Goal: Find contact information: Obtain details needed to contact an individual or organization

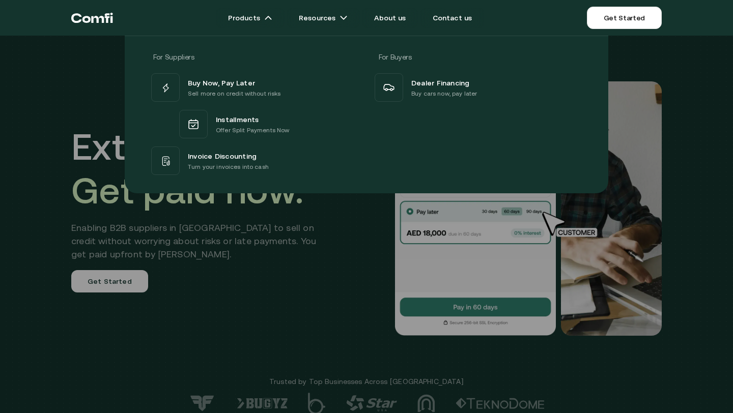
click at [244, 291] on div at bounding box center [366, 242] width 733 height 413
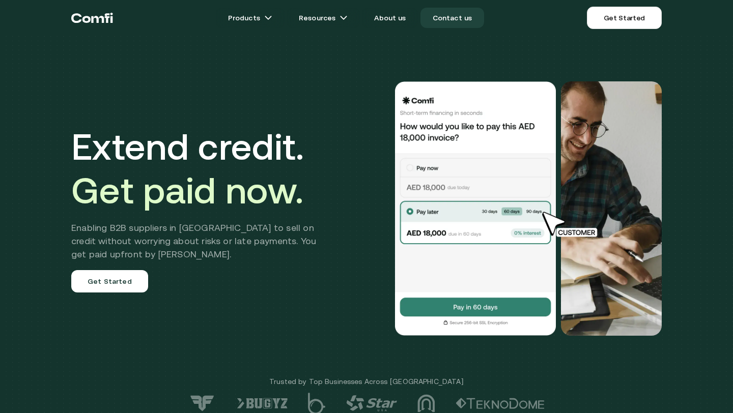
click at [463, 16] on link "Contact us" at bounding box center [452, 18] width 64 height 20
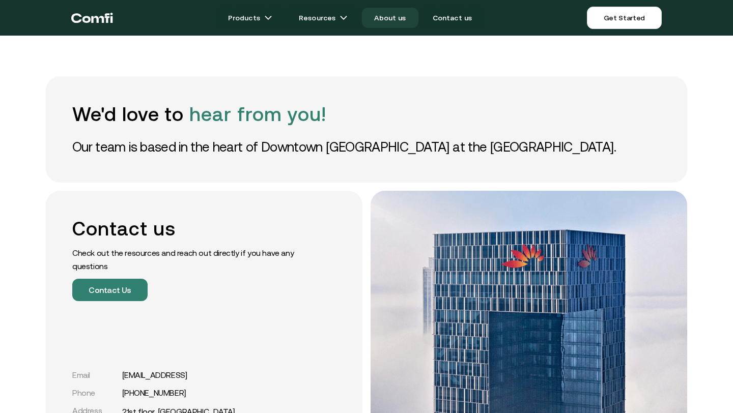
click at [399, 19] on link "About us" at bounding box center [390, 18] width 56 height 20
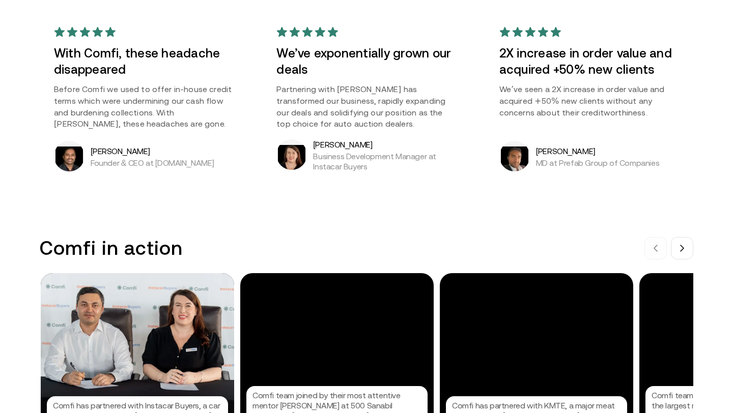
scroll to position [822, 0]
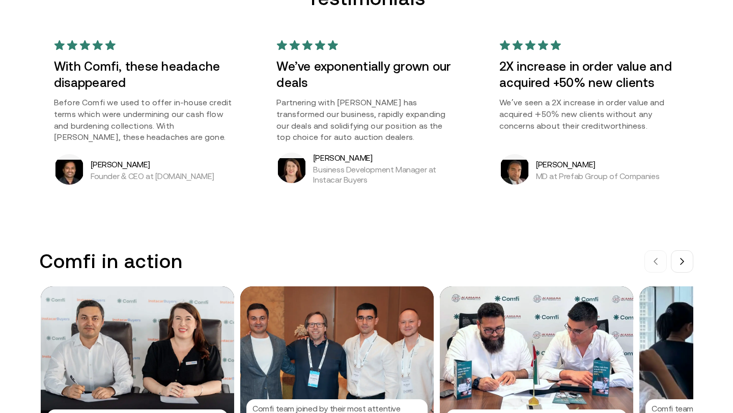
drag, startPoint x: 147, startPoint y: 164, endPoint x: 86, endPoint y: 160, distance: 61.2
click at [86, 160] on div "[PERSON_NAME] Founder & CEO at [DOMAIN_NAME]" at bounding box center [144, 169] width 180 height 31
copy div "[PERSON_NAME]"
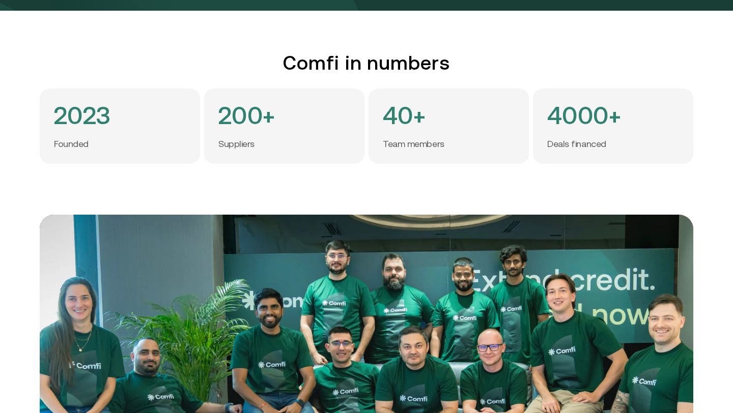
scroll to position [0, 0]
